Goal: Task Accomplishment & Management: Use online tool/utility

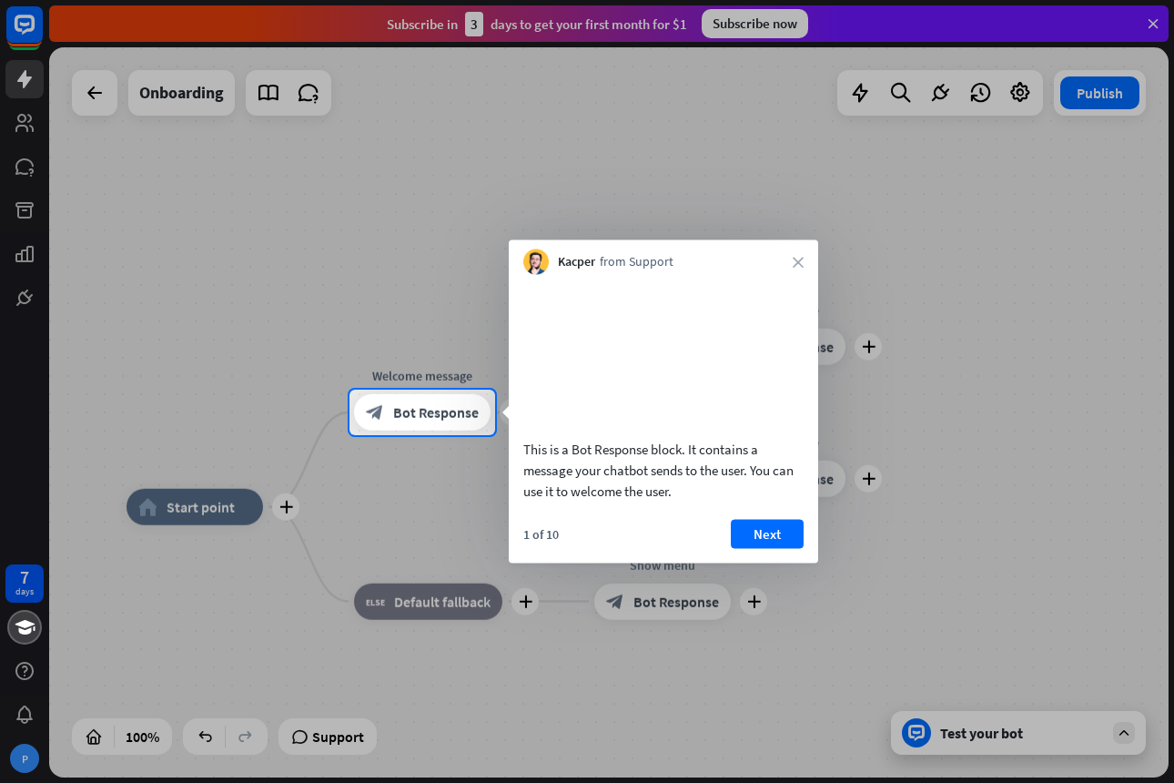
click at [806, 258] on div "Kacper from Support close" at bounding box center [663, 257] width 309 height 35
click at [795, 258] on icon "close" at bounding box center [798, 262] width 11 height 11
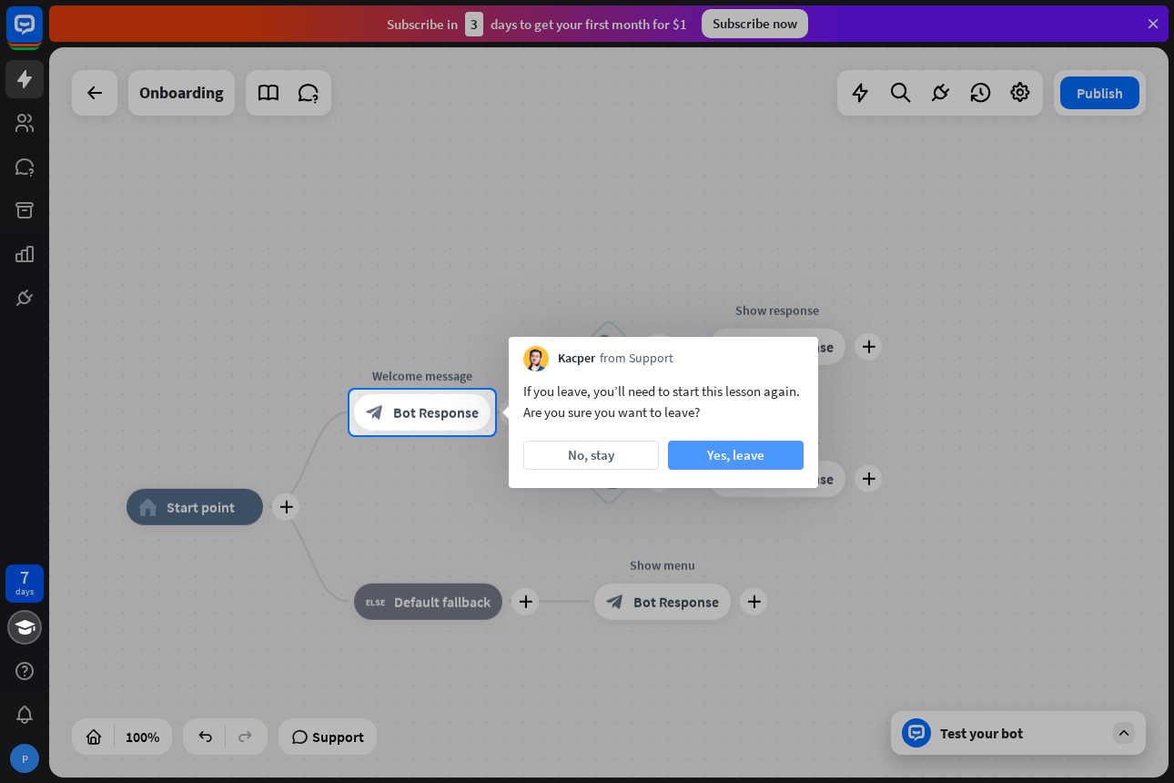
click at [721, 457] on button "Yes, leave" at bounding box center [736, 454] width 136 height 29
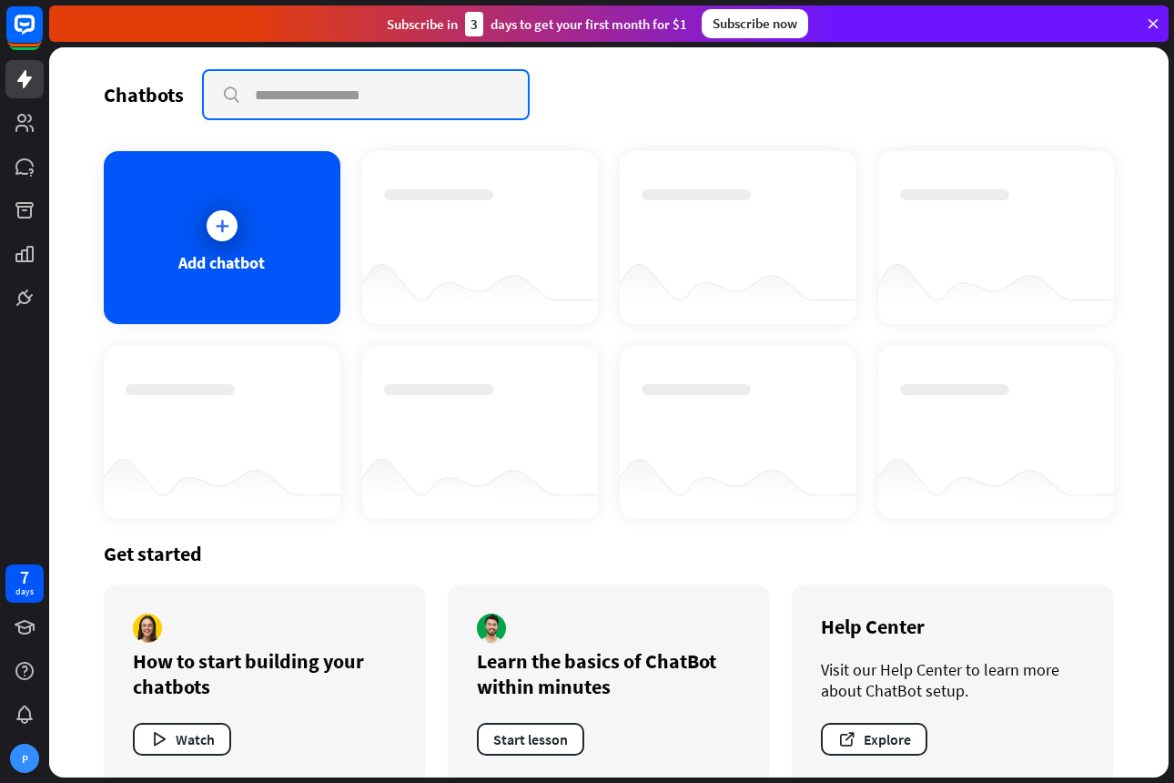
click at [323, 105] on input "text" at bounding box center [366, 94] width 324 height 47
type input "**********"
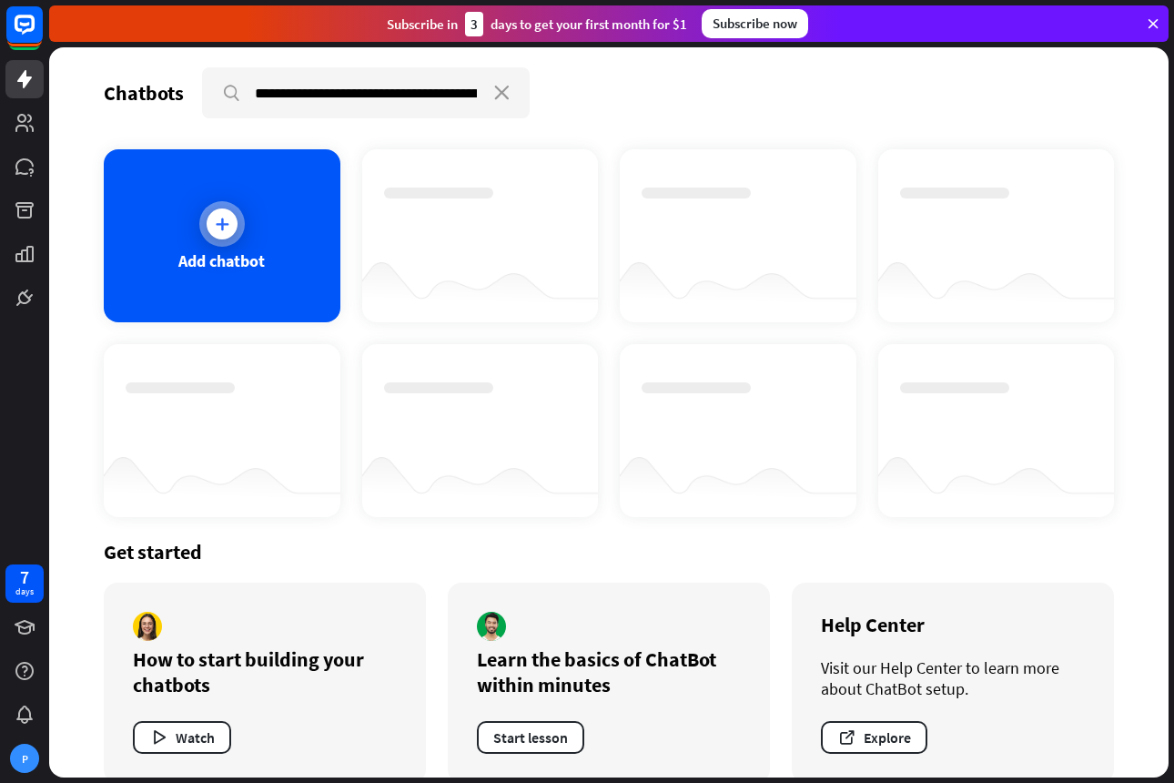
click at [228, 227] on icon at bounding box center [222, 224] width 18 height 18
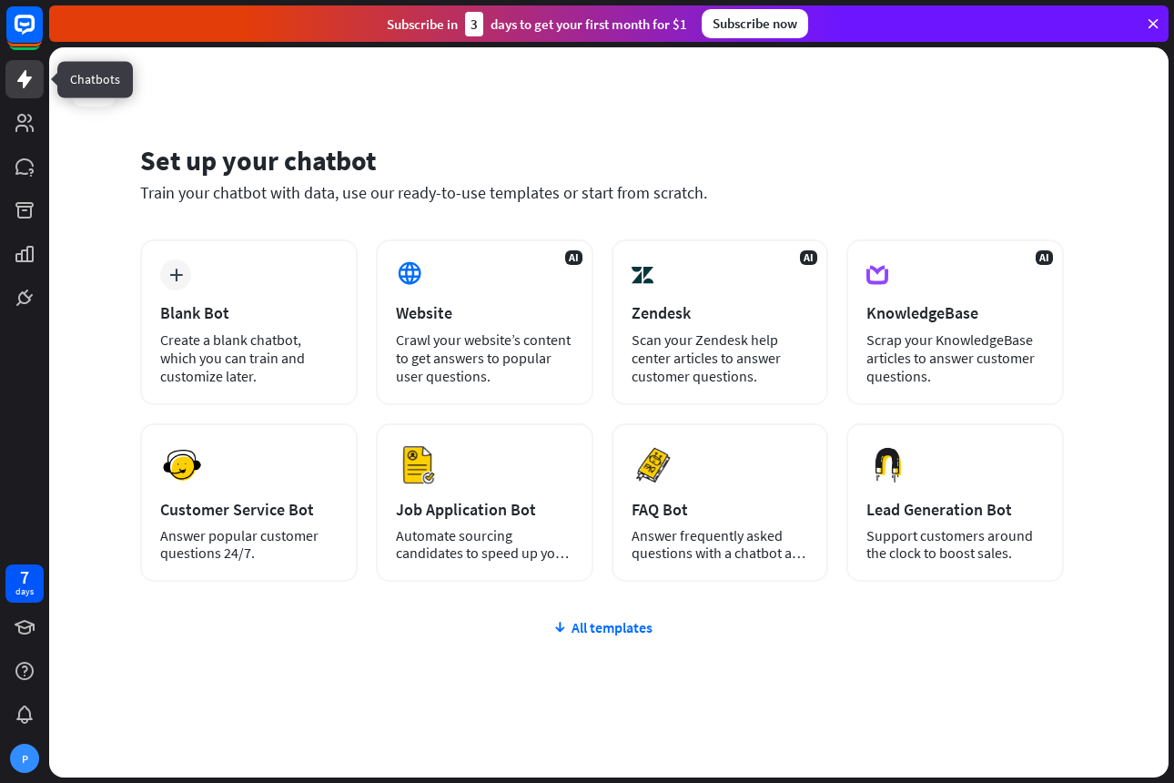
click at [30, 74] on icon at bounding box center [25, 79] width 22 height 22
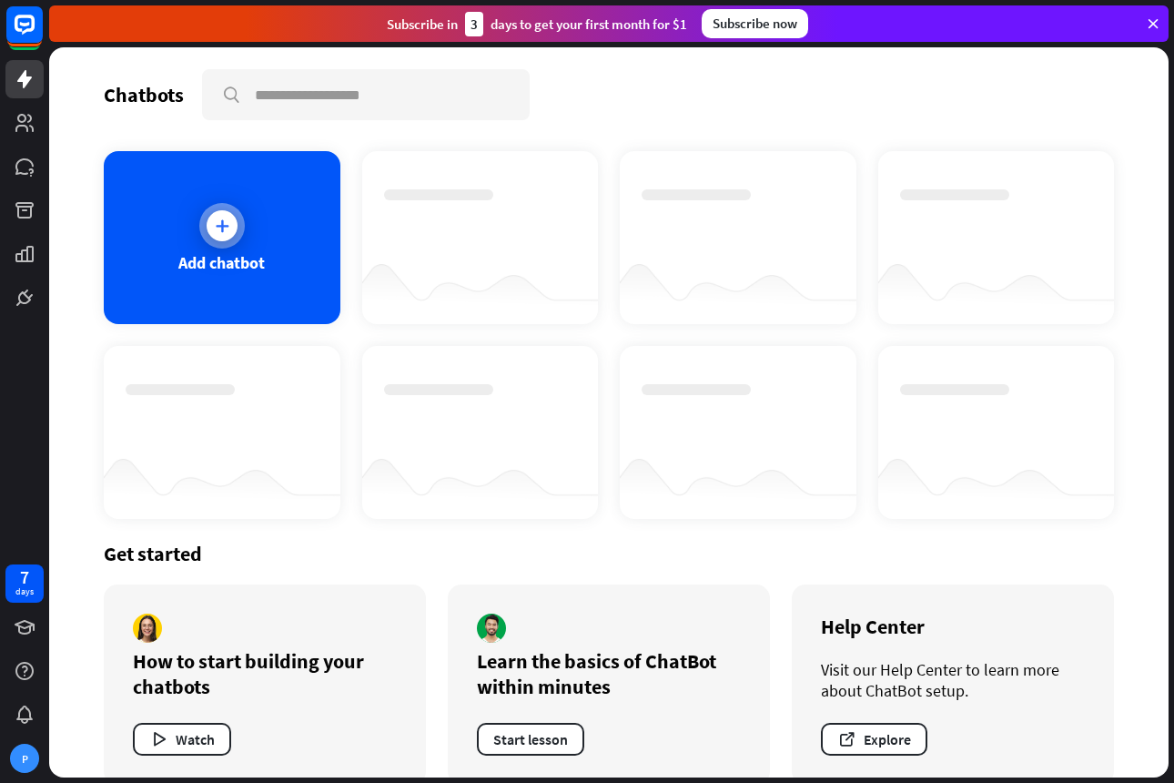
click at [223, 216] on div at bounding box center [222, 225] width 31 height 31
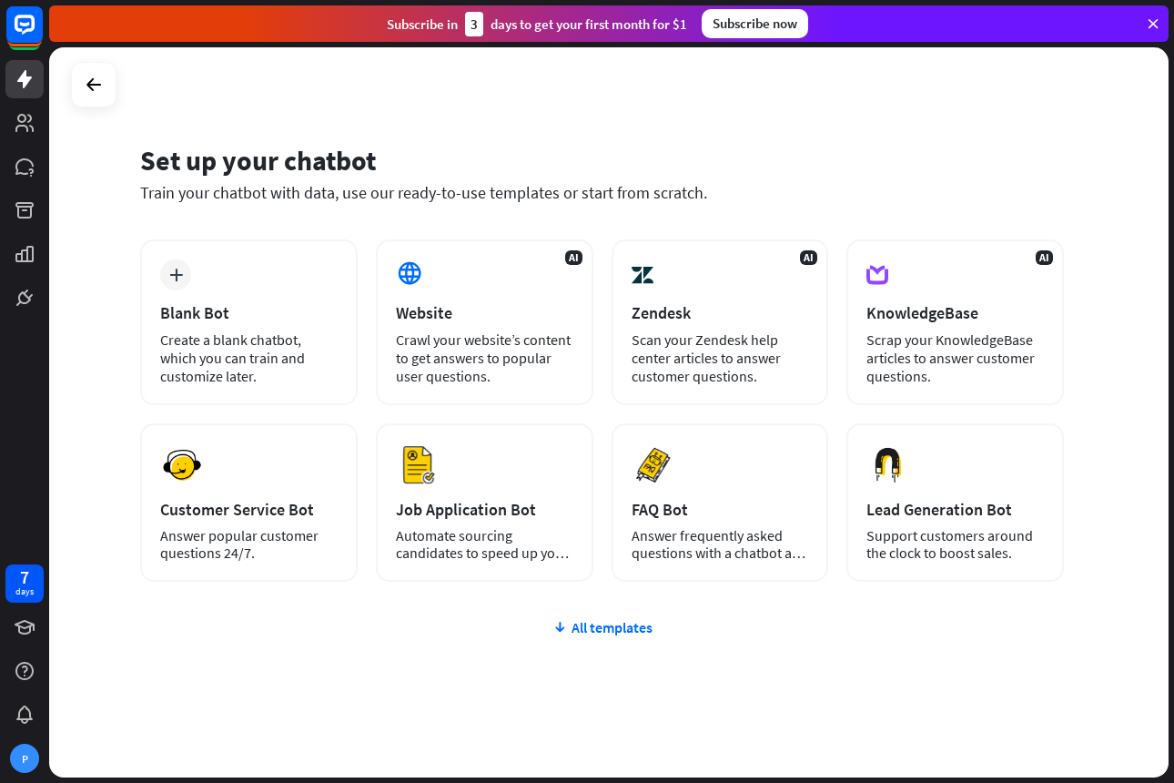
click at [1154, 20] on icon at bounding box center [1153, 23] width 16 height 16
